Goal: Information Seeking & Learning: Learn about a topic

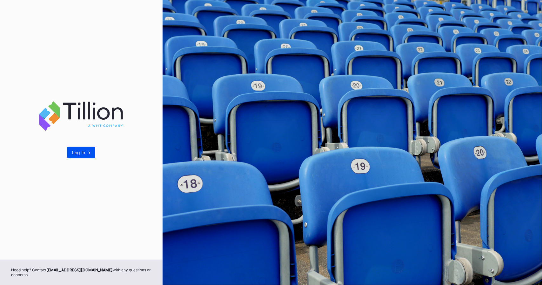
click at [74, 152] on div "Log In ->" at bounding box center [81, 152] width 18 height 5
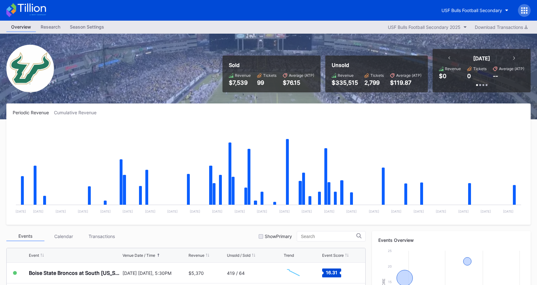
click at [522, 9] on icon at bounding box center [524, 10] width 6 height 6
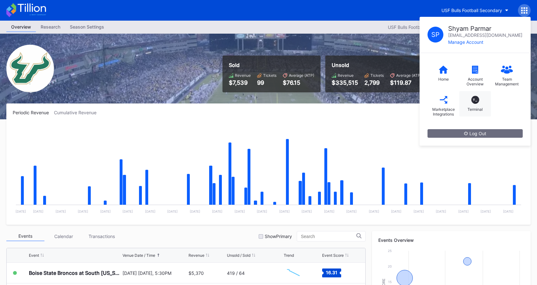
click at [484, 97] on div "T_ Terminal" at bounding box center [476, 103] width 32 height 25
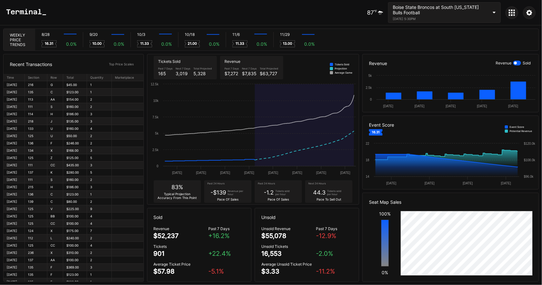
click at [510, 14] on icon at bounding box center [510, 15] width 2 height 2
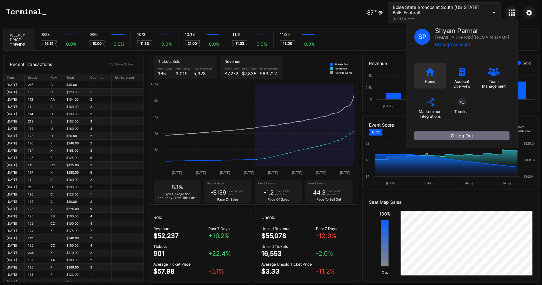
click at [427, 82] on div "Home" at bounding box center [430, 81] width 10 height 5
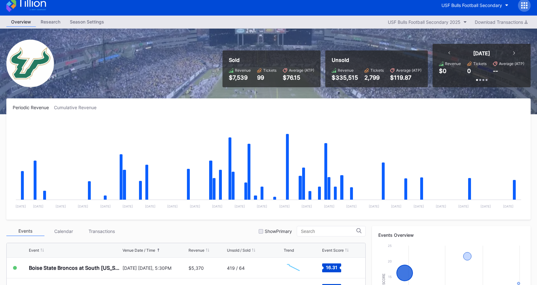
scroll to position [5, 0]
click at [503, 8] on button "USF Bulls Football Secondary" at bounding box center [475, 6] width 77 height 12
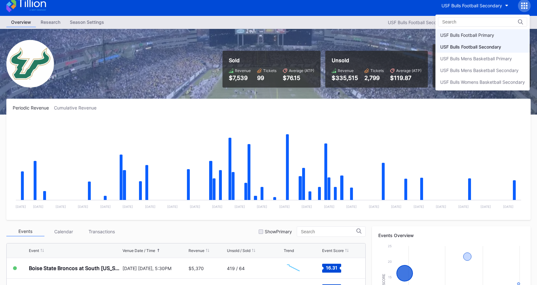
click at [493, 33] on div "USF Bulls Football Primary" at bounding box center [467, 34] width 54 height 5
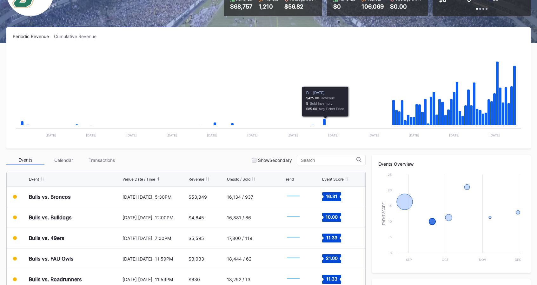
scroll to position [134, 0]
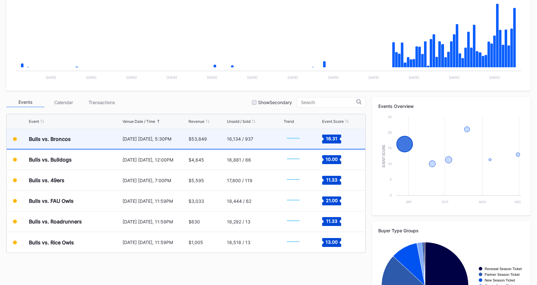
click at [165, 141] on div "[DATE] [DATE], 5:30PM" at bounding box center [155, 139] width 64 height 20
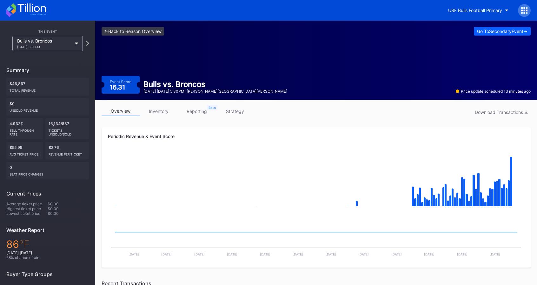
click at [126, 31] on link "<- Back to Season Overview" at bounding box center [133, 31] width 63 height 9
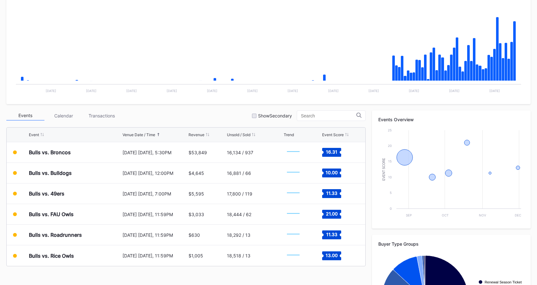
scroll to position [121, 0]
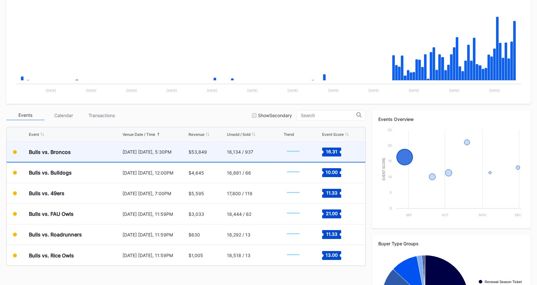
click at [334, 149] on text "16.31" at bounding box center [331, 151] width 11 height 5
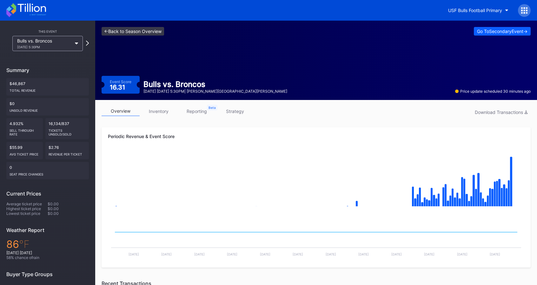
click at [126, 33] on link "<- Back to Season Overview" at bounding box center [133, 31] width 63 height 9
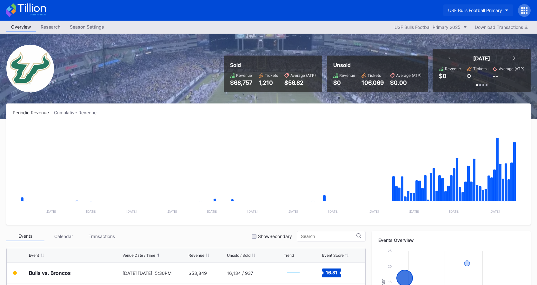
click at [495, 10] on div "USF Bulls Football Primary" at bounding box center [475, 10] width 54 height 5
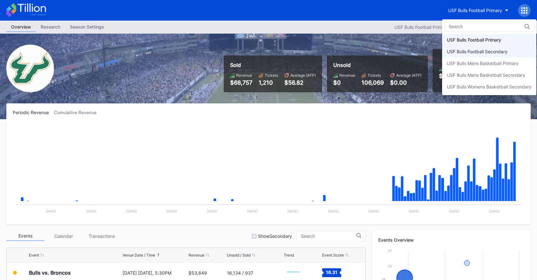
click at [492, 49] on div "USF Bulls Football Secondary" at bounding box center [477, 51] width 61 height 5
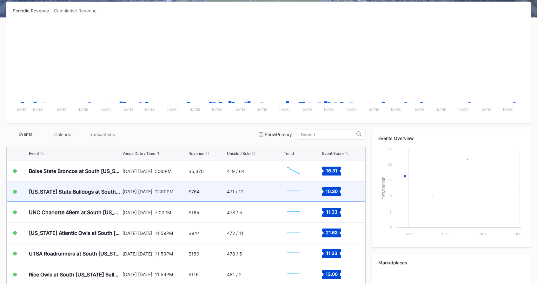
scroll to position [104, 0]
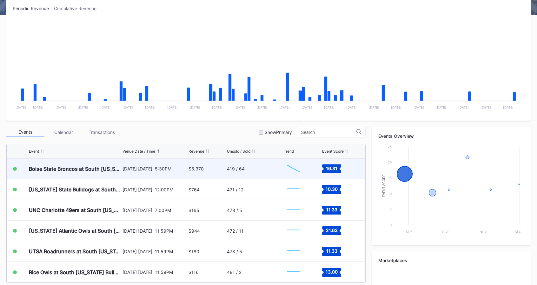
click at [159, 169] on div "[DATE] [DATE], 5:30PM" at bounding box center [155, 168] width 64 height 5
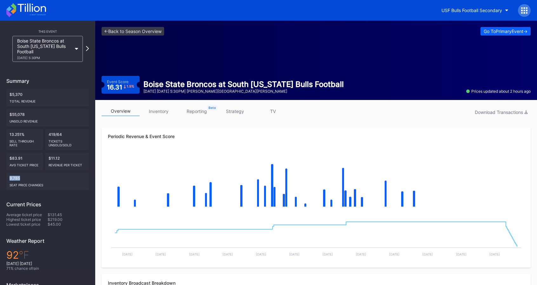
drag, startPoint x: 8, startPoint y: 178, endPoint x: 37, endPoint y: 178, distance: 29.2
click at [37, 178] on div "9,785 seat price changes" at bounding box center [47, 181] width 83 height 17
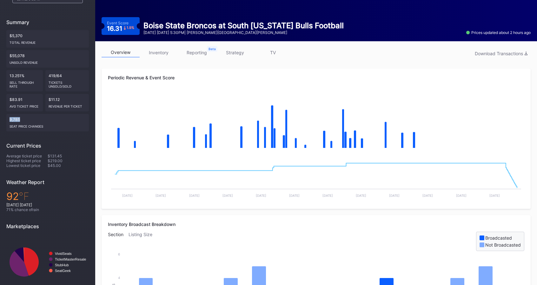
scroll to position [57, 0]
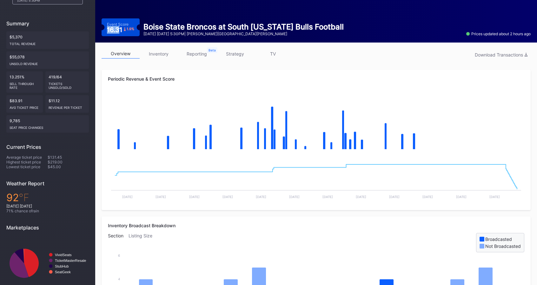
drag, startPoint x: 119, startPoint y: 30, endPoint x: 103, endPoint y: 29, distance: 16.6
click at [103, 29] on div "Event Score 16.31 1.9 %" at bounding box center [121, 27] width 38 height 18
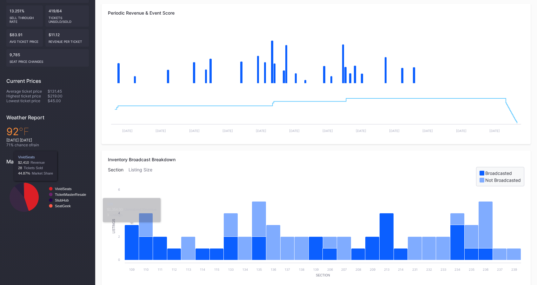
scroll to position [0, 0]
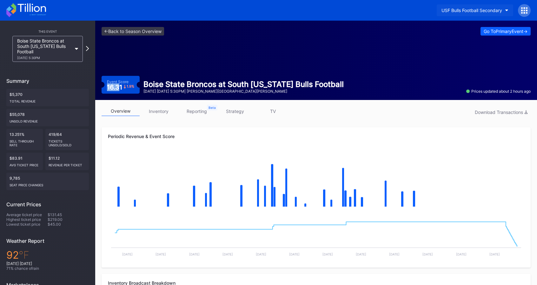
click at [475, 12] on div "USF Bulls Football Secondary" at bounding box center [472, 10] width 61 height 5
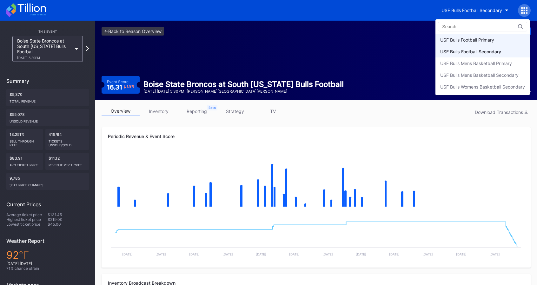
click at [473, 37] on div "USF Bulls Football Primary" at bounding box center [467, 39] width 54 height 5
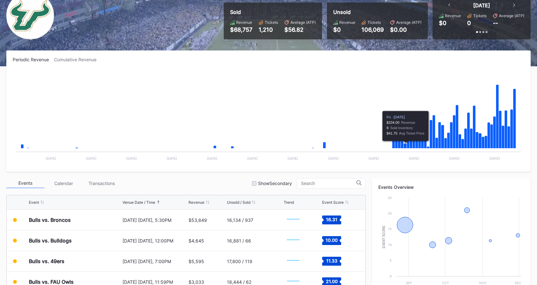
scroll to position [54, 0]
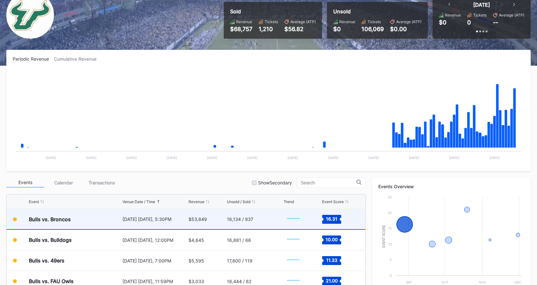
click at [111, 216] on div "Bulls vs. Broncos" at bounding box center [75, 219] width 92 height 20
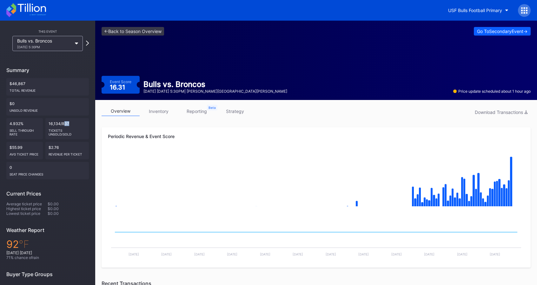
drag, startPoint x: 71, startPoint y: 124, endPoint x: 75, endPoint y: 128, distance: 6.1
click at [75, 128] on div "16,134/837 Tickets Unsold/Sold" at bounding box center [67, 128] width 44 height 21
click at [75, 128] on div "Tickets Unsold/Sold" at bounding box center [67, 131] width 37 height 10
click at [56, 123] on div "16,134/837 Tickets Unsold/Sold" at bounding box center [67, 128] width 44 height 21
click at [123, 31] on link "<- Back to Season Overview" at bounding box center [133, 31] width 63 height 9
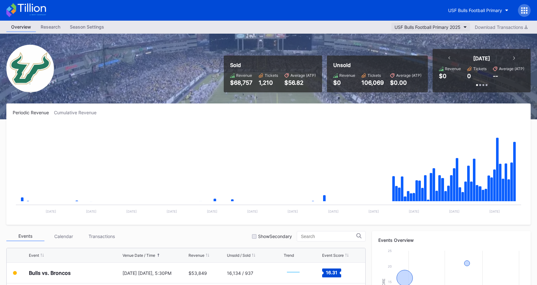
click at [454, 28] on div "USF Bulls Football Primary 2025" at bounding box center [428, 26] width 66 height 5
click at [479, 11] on div "USF Bulls Football Primary" at bounding box center [475, 10] width 54 height 5
click at [496, 7] on button "USF Bulls Football Primary" at bounding box center [479, 10] width 70 height 12
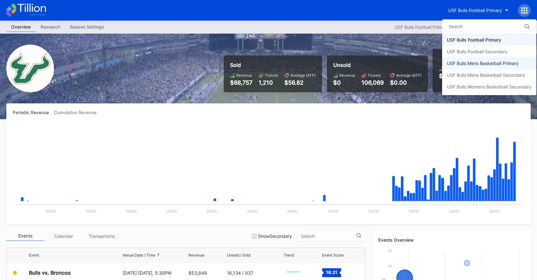
click at [485, 61] on div "USF Bulls Mens Basketball Primary" at bounding box center [483, 63] width 72 height 5
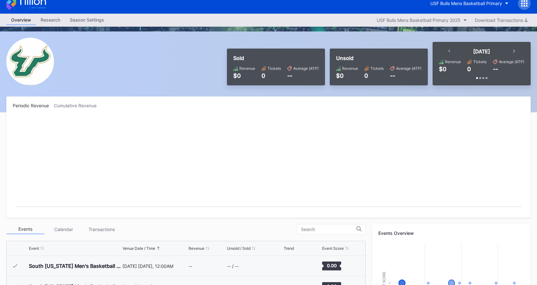
scroll to position [5, 0]
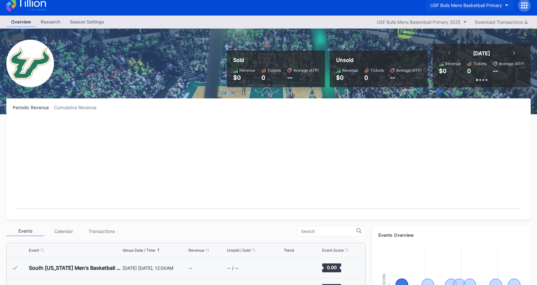
click at [458, 5] on div "USF Bulls Mens Basketball Primary" at bounding box center [467, 5] width 72 height 5
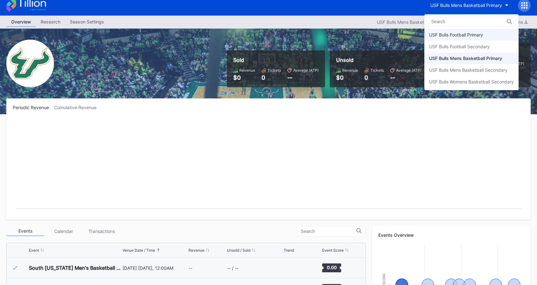
click at [457, 32] on div "USF Bulls Football Primary" at bounding box center [456, 34] width 54 height 5
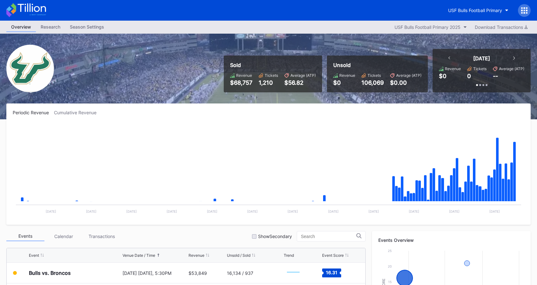
scroll to position [35, 0]
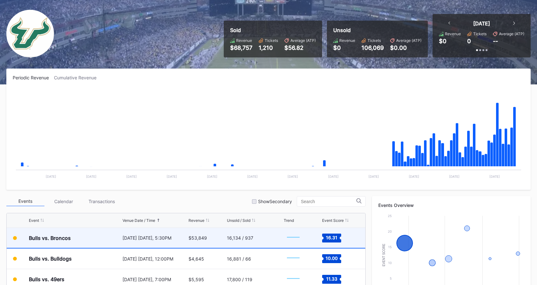
click at [252, 240] on div "16,134 / 937" at bounding box center [254, 238] width 55 height 20
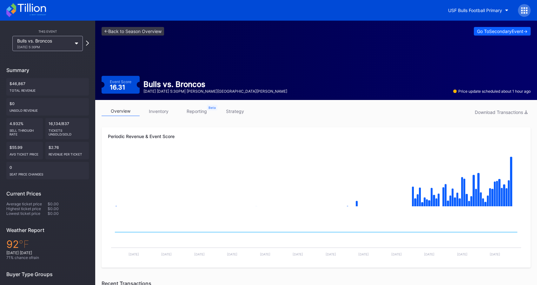
click at [241, 115] on link "strategy" at bounding box center [235, 111] width 38 height 10
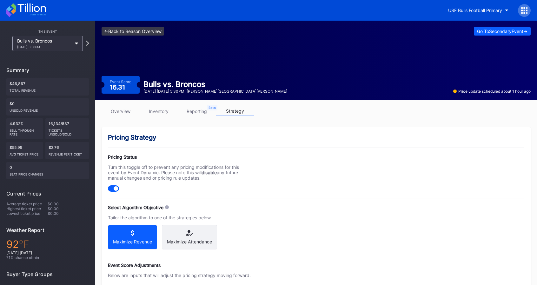
click at [124, 30] on link "<- Back to Season Overview" at bounding box center [133, 31] width 63 height 9
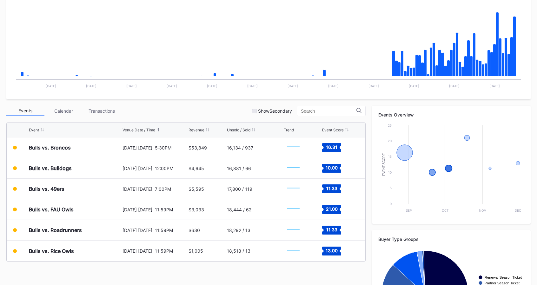
scroll to position [175, 0]
